Goal: Transaction & Acquisition: Purchase product/service

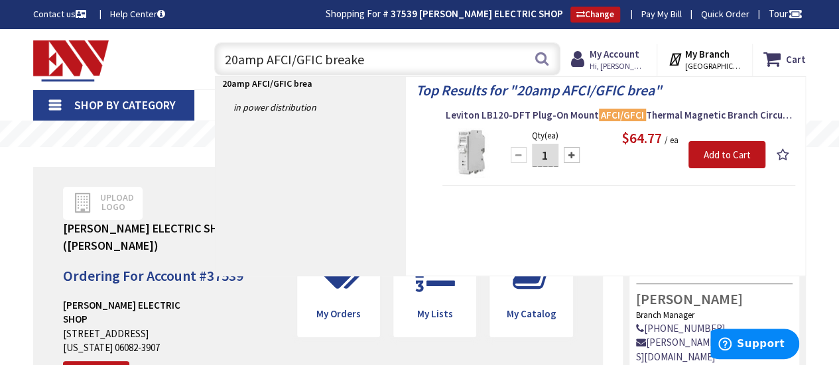
type input "20amp AFCI/GFIC breaker"
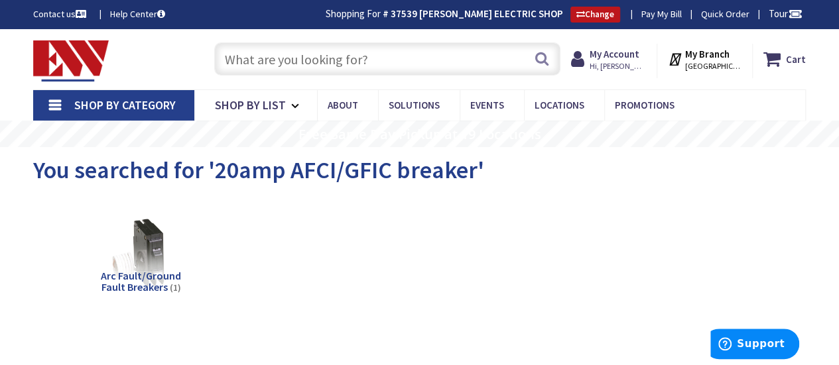
click at [379, 60] on input "text" at bounding box center [387, 58] width 346 height 33
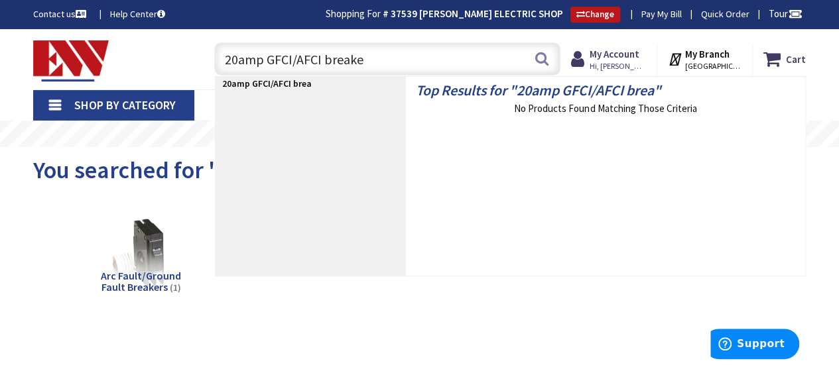
type input "20amp GFCI/AFCI breaker"
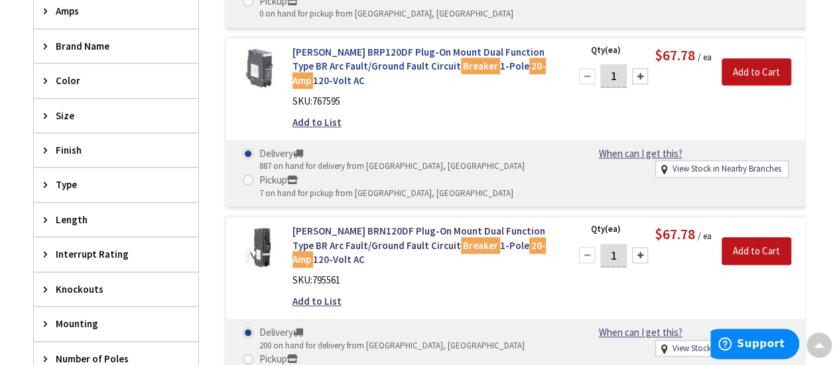
scroll to position [532, 0]
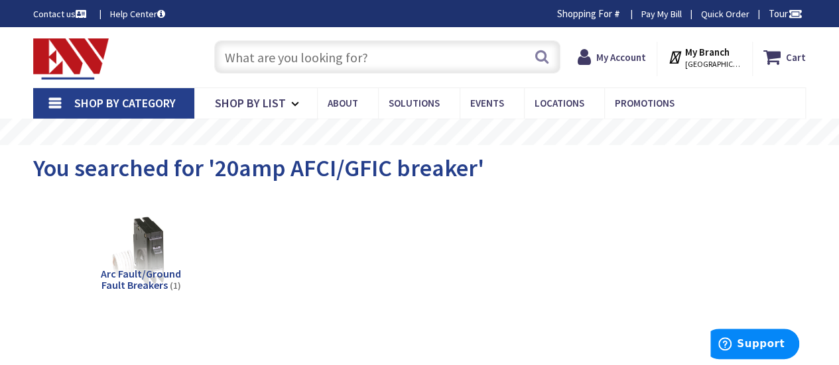
scroll to position [689, 0]
